Goal: Information Seeking & Learning: Learn about a topic

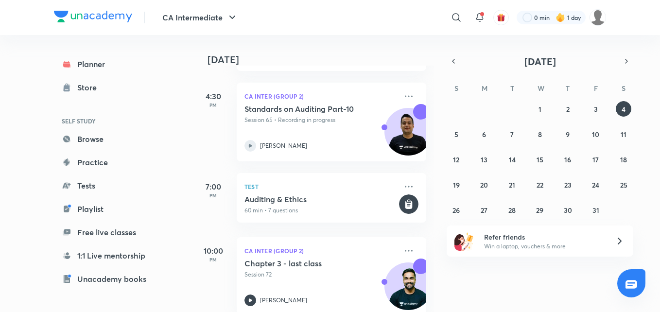
scroll to position [510, 0]
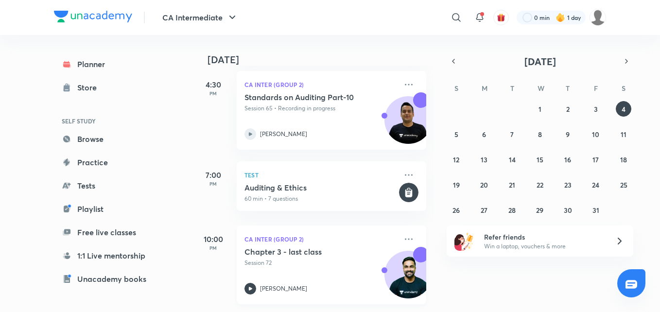
click at [312, 274] on div "Chapter 3 - last class Session 72 Shantam Gupta" at bounding box center [320, 271] width 153 height 48
click at [540, 109] on abbr "1" at bounding box center [539, 108] width 3 height 9
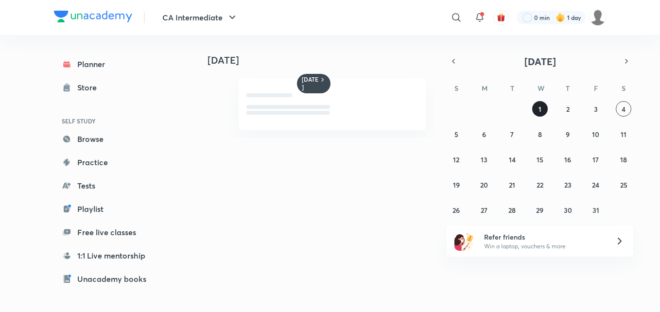
click at [532, 109] on button "1" at bounding box center [540, 109] width 16 height 16
click at [542, 111] on button "1" at bounding box center [540, 109] width 16 height 16
click at [621, 107] on button "4" at bounding box center [624, 109] width 16 height 16
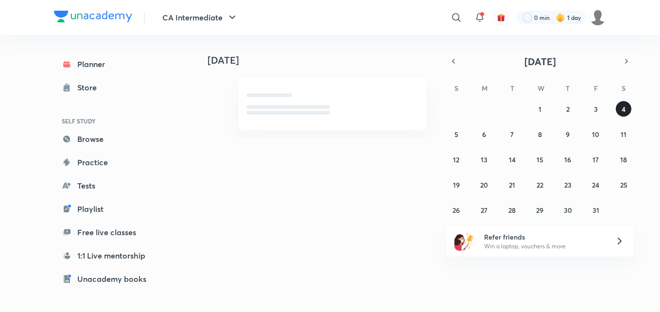
click at [621, 107] on button "4" at bounding box center [624, 109] width 16 height 16
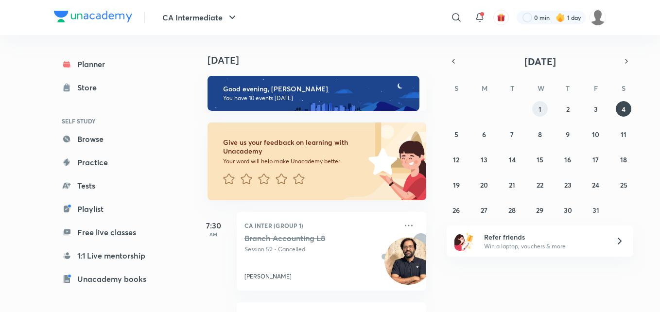
click at [538, 111] on button "1" at bounding box center [540, 109] width 16 height 16
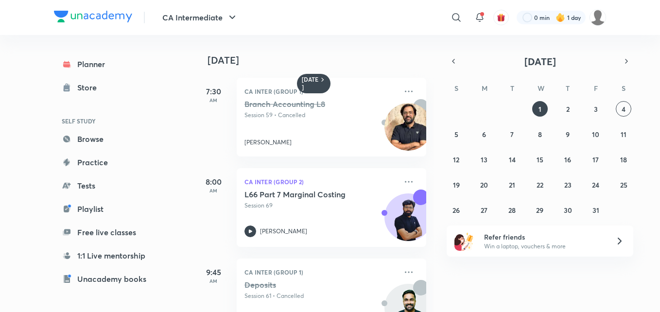
click at [624, 121] on div "28 29 30 1 2 3 4 5 6 7 8 9 10 11 12 13 14 15 16 17 18 19 20 21 22 23 24 25 26 2…" at bounding box center [540, 159] width 187 height 117
click at [568, 106] on abbr "2" at bounding box center [567, 108] width 3 height 9
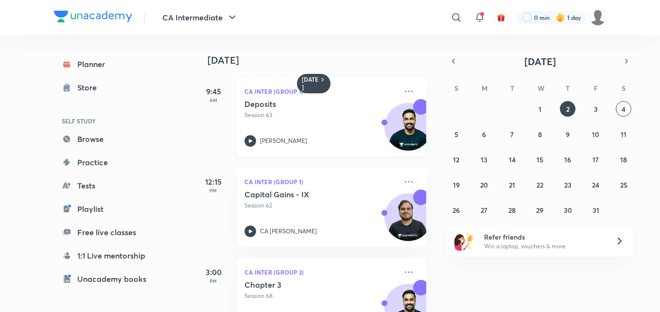
click at [253, 139] on icon at bounding box center [250, 141] width 12 height 12
click at [249, 141] on icon at bounding box center [250, 140] width 3 height 3
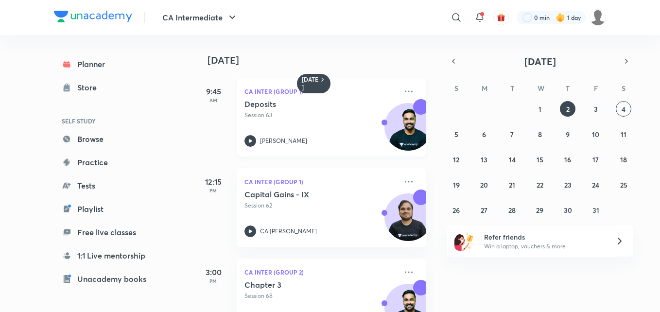
click at [249, 141] on icon at bounding box center [250, 140] width 3 height 3
click at [249, 143] on icon at bounding box center [250, 141] width 12 height 12
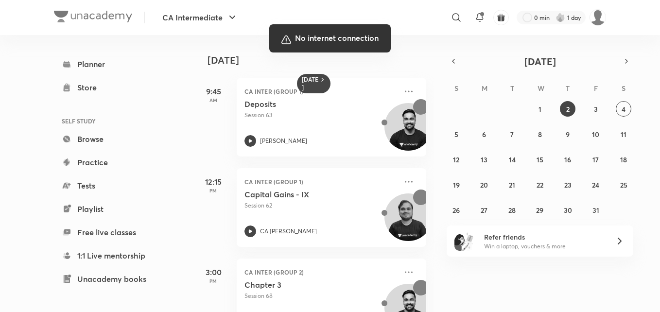
click at [457, 226] on div at bounding box center [330, 156] width 660 height 312
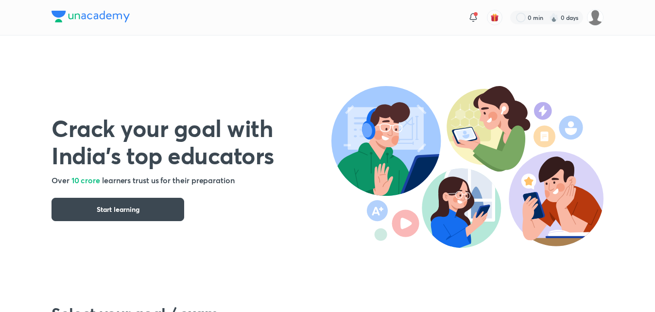
click at [247, 50] on div "Crack your goal with India’s top educators Over 10 crore learners trust us for …" at bounding box center [328, 157] width 552 height 245
click at [477, 17] on icon at bounding box center [474, 18] width 12 height 12
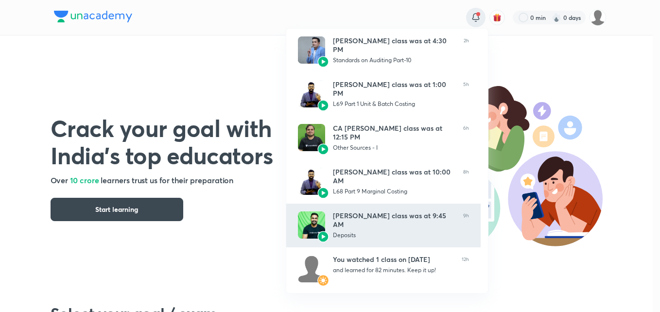
click at [382, 222] on div "Shantam Gupta’s class was at 9:45 AM" at bounding box center [394, 219] width 122 height 17
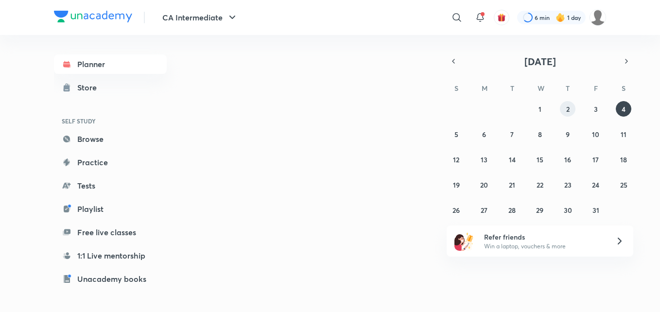
click at [568, 113] on abbr "2" at bounding box center [567, 108] width 3 height 9
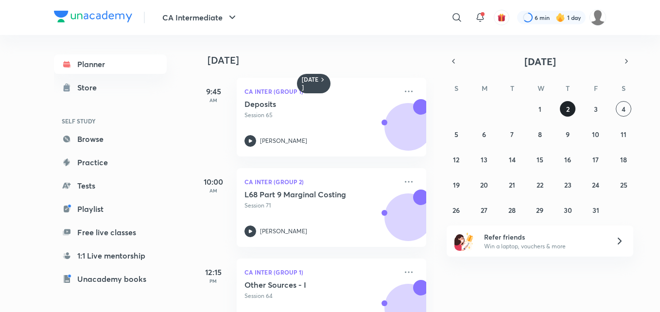
click at [568, 113] on abbr "2" at bounding box center [567, 108] width 3 height 9
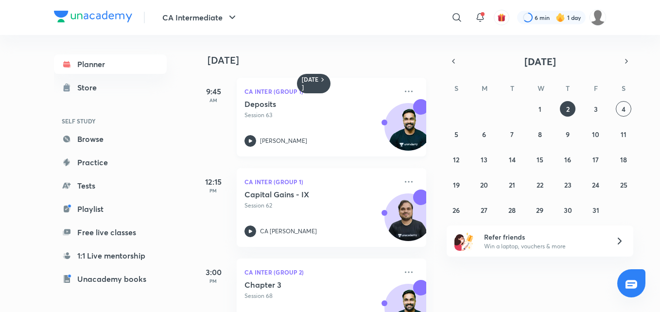
click at [251, 142] on icon at bounding box center [250, 141] width 12 height 12
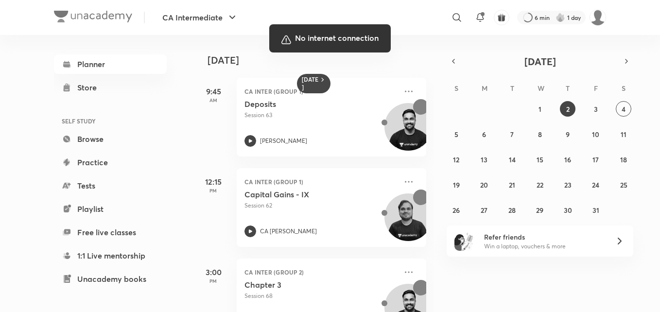
click at [377, 125] on div at bounding box center [330, 156] width 660 height 312
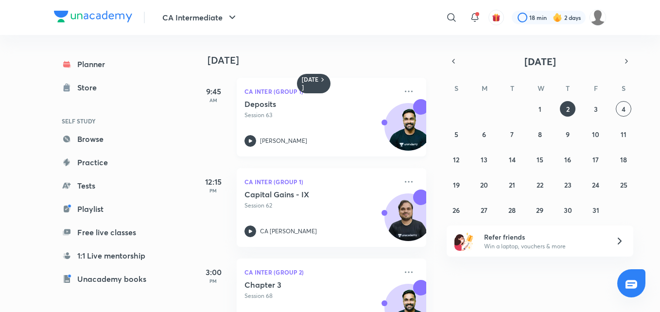
click at [251, 140] on icon at bounding box center [250, 140] width 3 height 3
click at [246, 142] on icon at bounding box center [250, 141] width 12 height 12
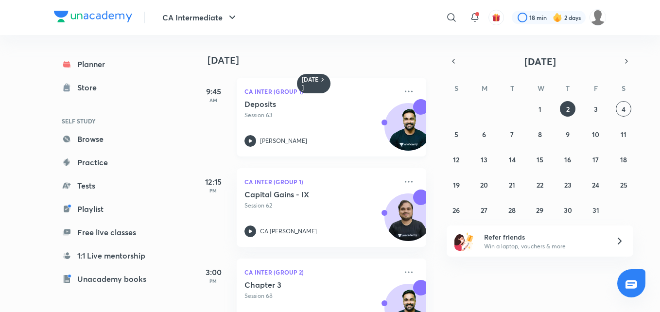
click at [246, 142] on icon at bounding box center [250, 141] width 12 height 12
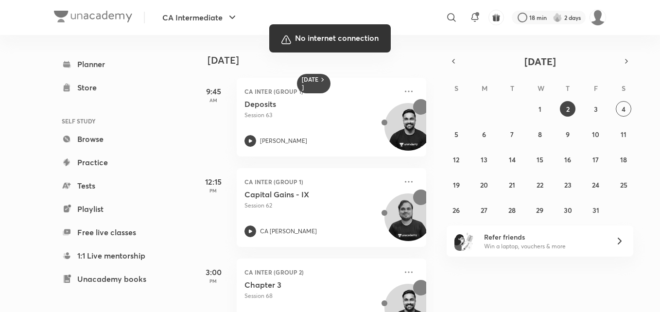
click at [253, 155] on div at bounding box center [330, 156] width 660 height 312
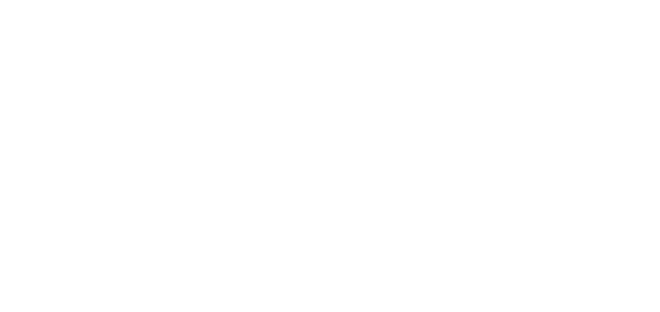
click at [221, 4] on html at bounding box center [330, 2] width 660 height 4
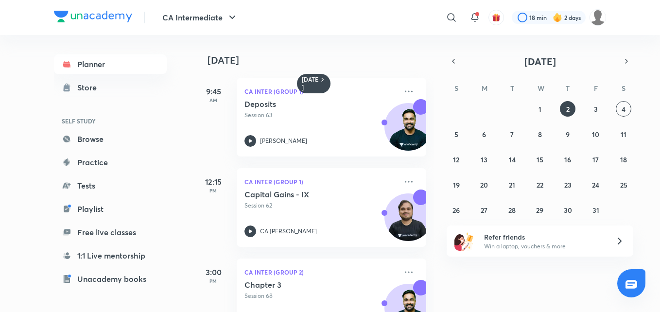
click at [249, 140] on icon at bounding box center [250, 140] width 3 height 3
drag, startPoint x: 0, startPoint y: 0, endPoint x: 249, endPoint y: 140, distance: 285.7
click at [249, 140] on icon at bounding box center [250, 140] width 3 height 3
